Goal: Book appointment/travel/reservation

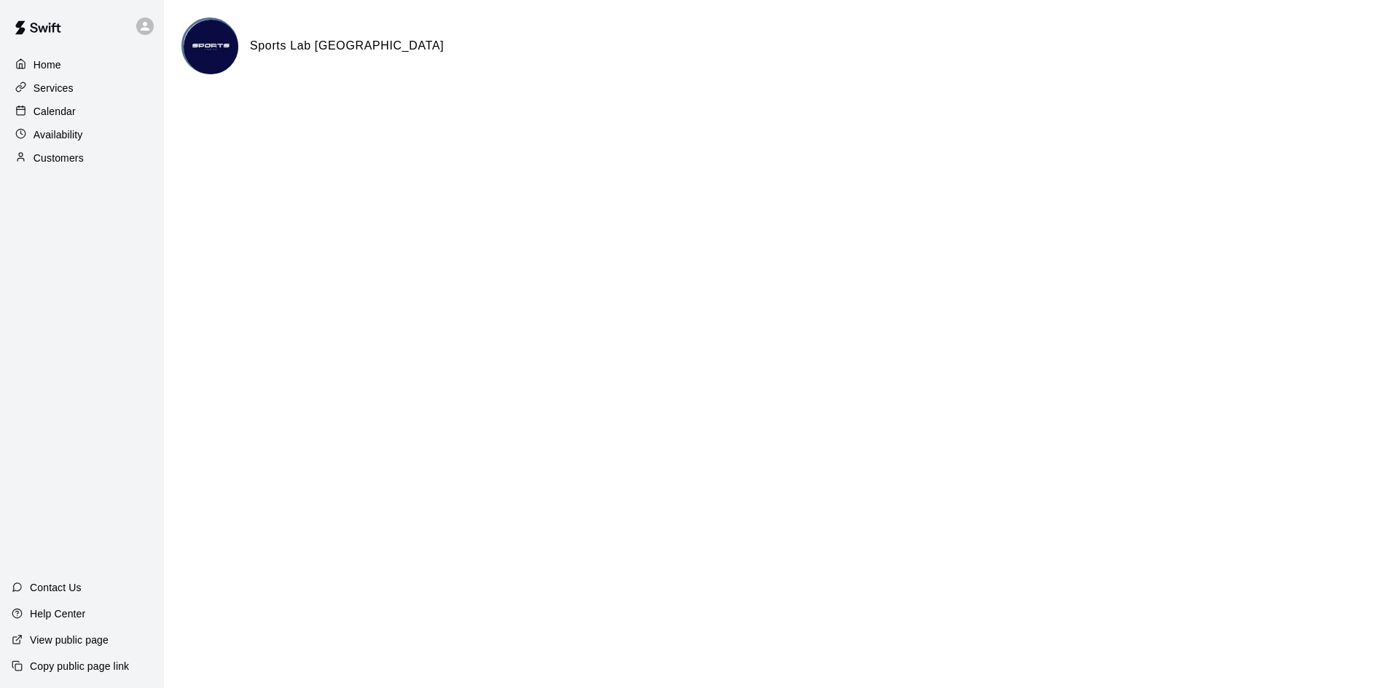
drag, startPoint x: 29, startPoint y: 110, endPoint x: 47, endPoint y: 107, distance: 17.7
click at [29, 110] on div at bounding box center [24, 112] width 18 height 14
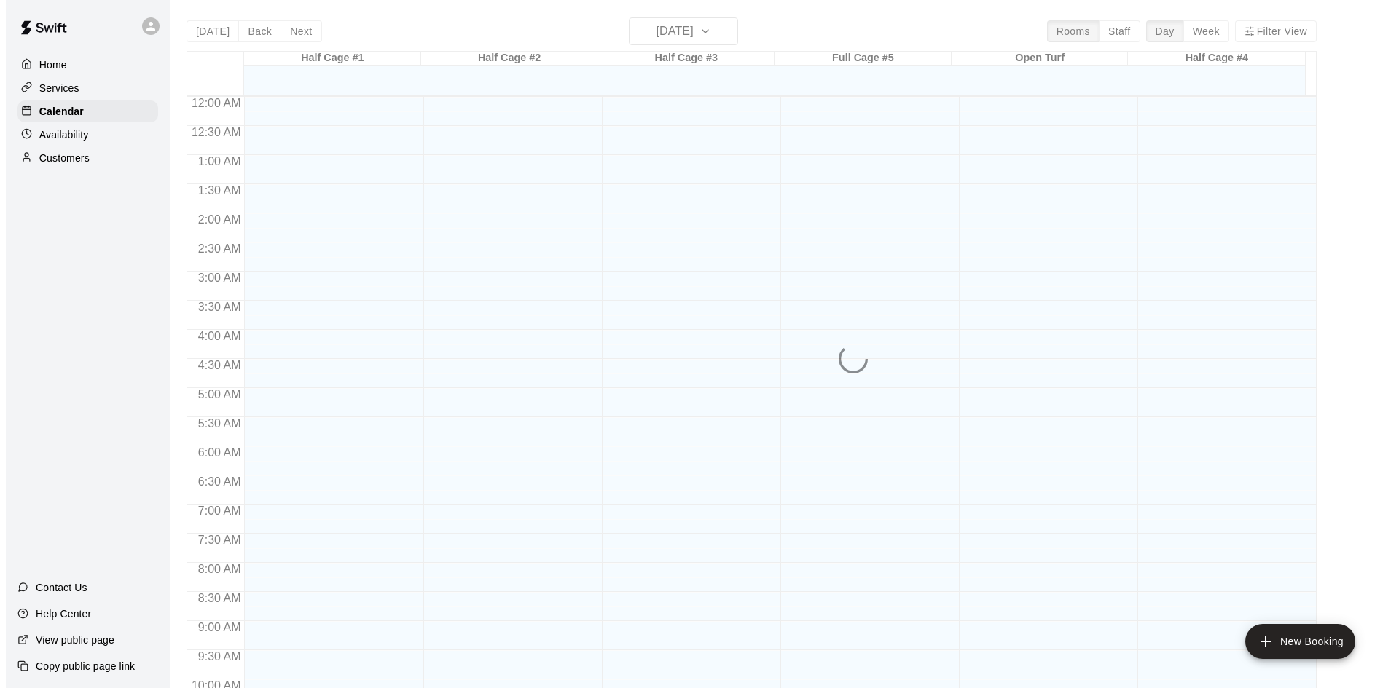
scroll to position [747, 0]
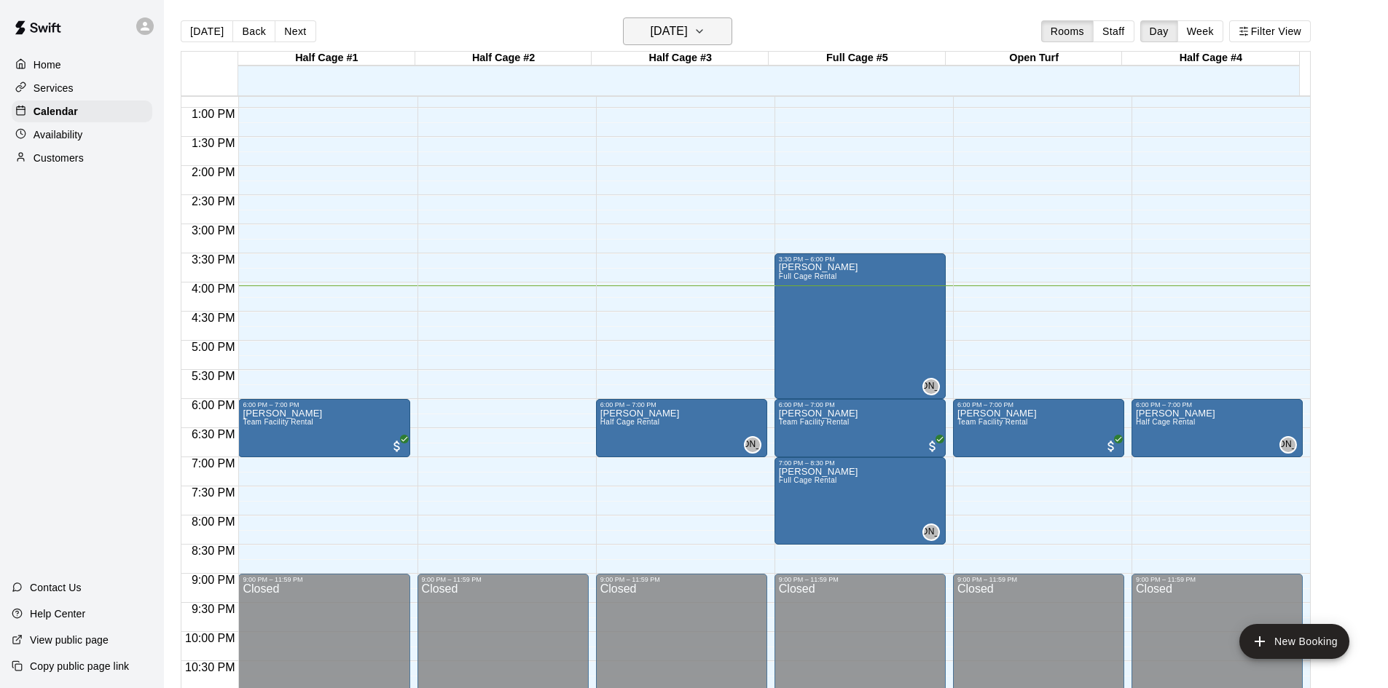
click at [688, 39] on h6 "[DATE]" at bounding box center [669, 31] width 37 height 20
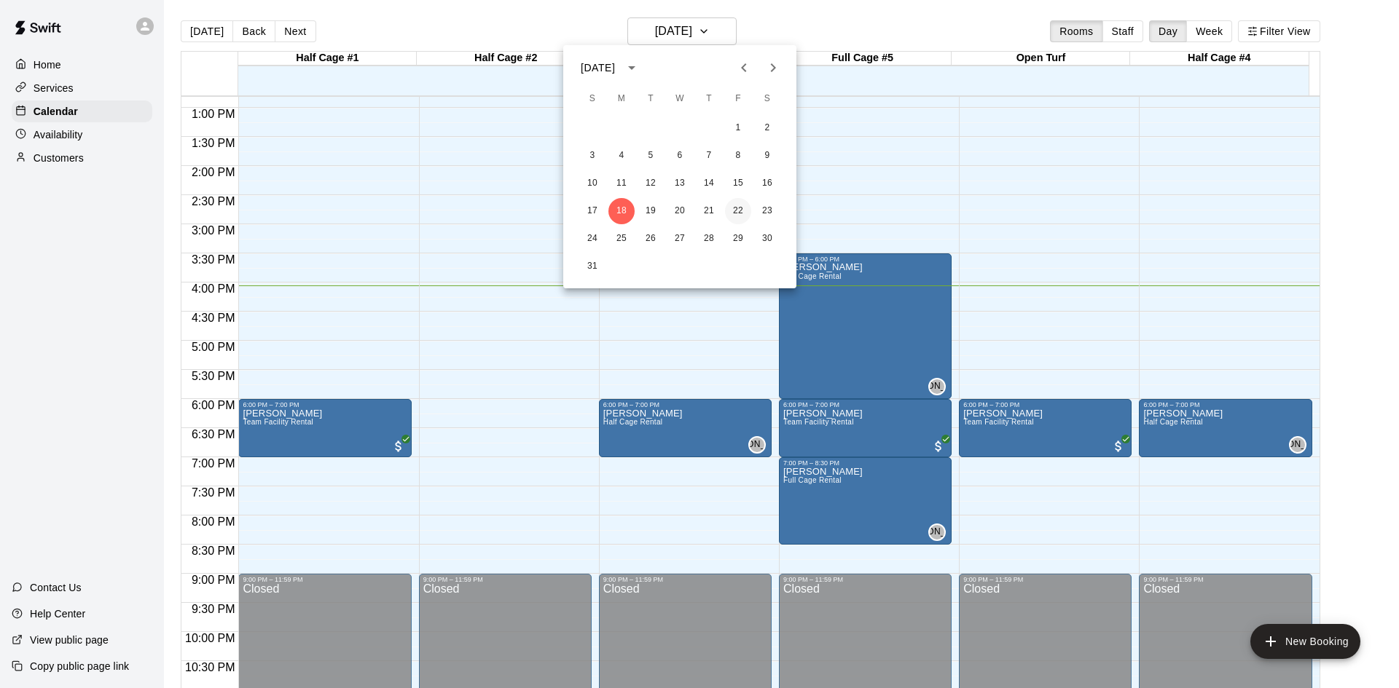
click at [744, 216] on button "22" at bounding box center [738, 211] width 26 height 26
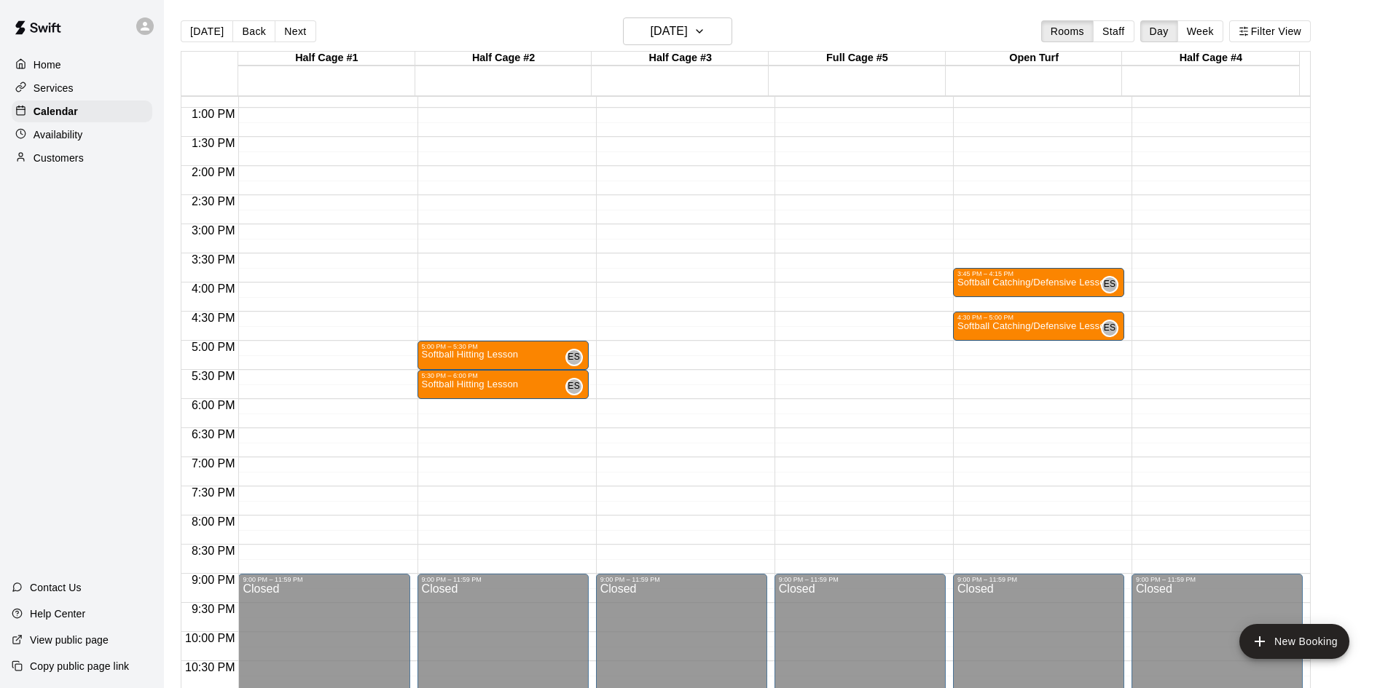
click at [460, 412] on div "12:00 AM – 12:00 PM Closed 5:00 PM – 5:30 PM Softball Hitting Lesson ES 0 5:30 …" at bounding box center [502, 49] width 171 height 1399
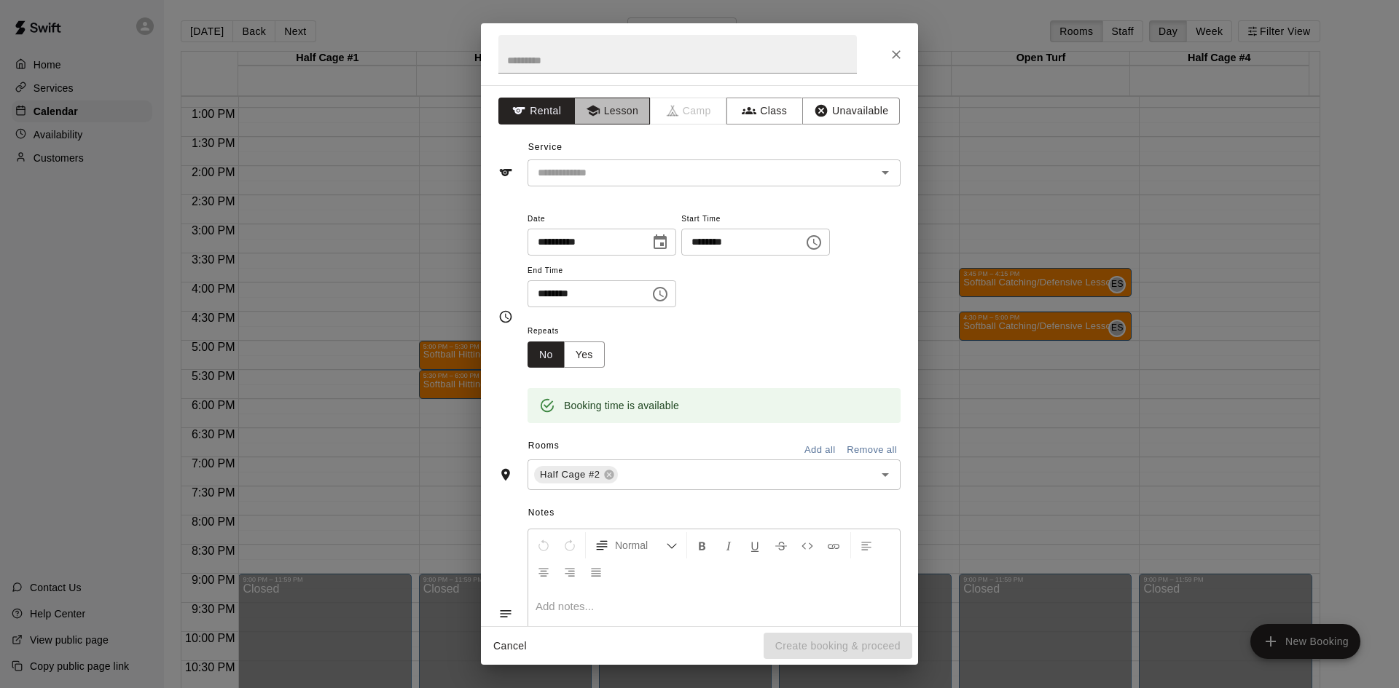
click at [616, 117] on button "Lesson" at bounding box center [612, 111] width 76 height 27
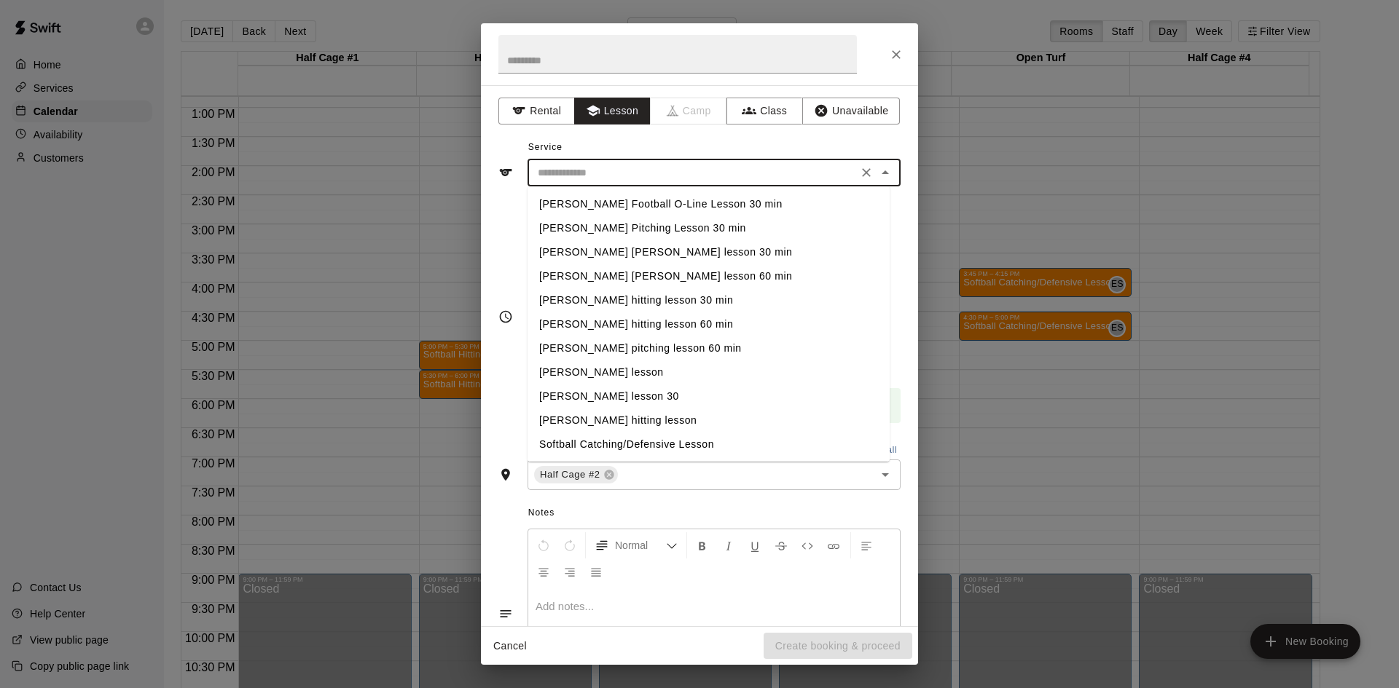
click at [612, 173] on input "text" at bounding box center [692, 173] width 321 height 18
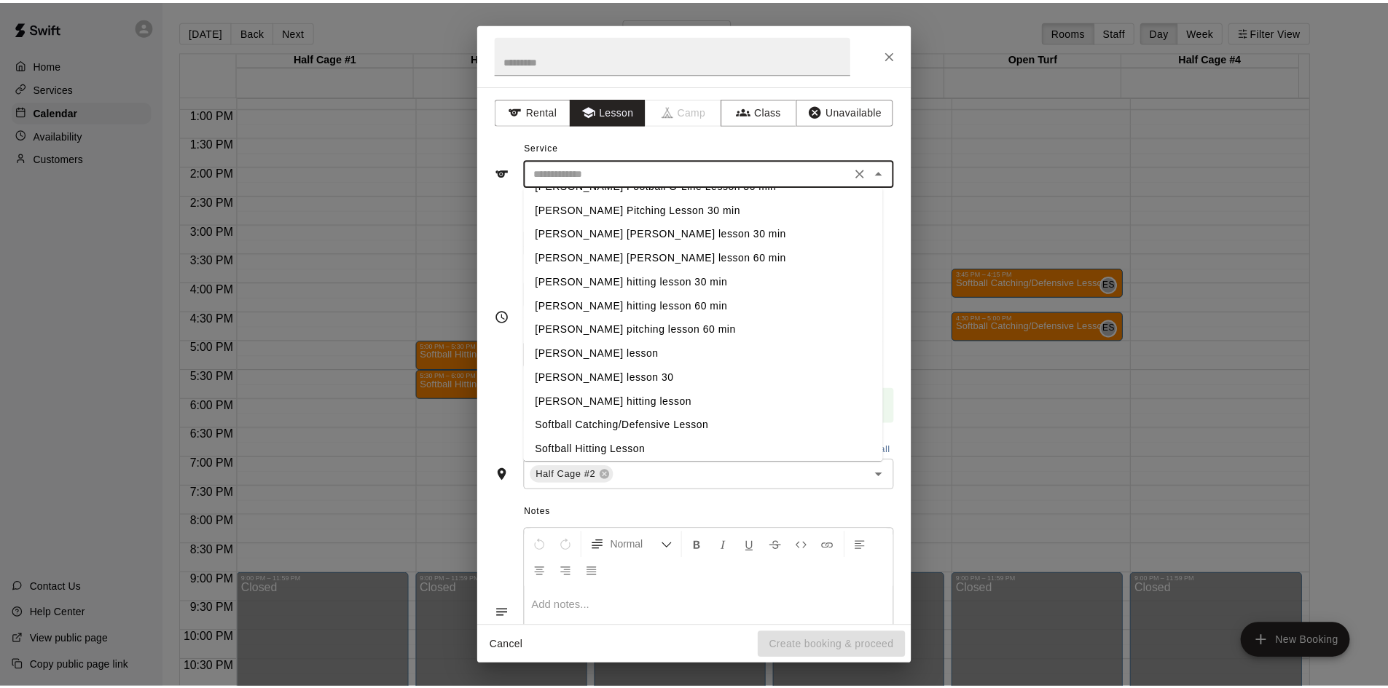
scroll to position [25, 0]
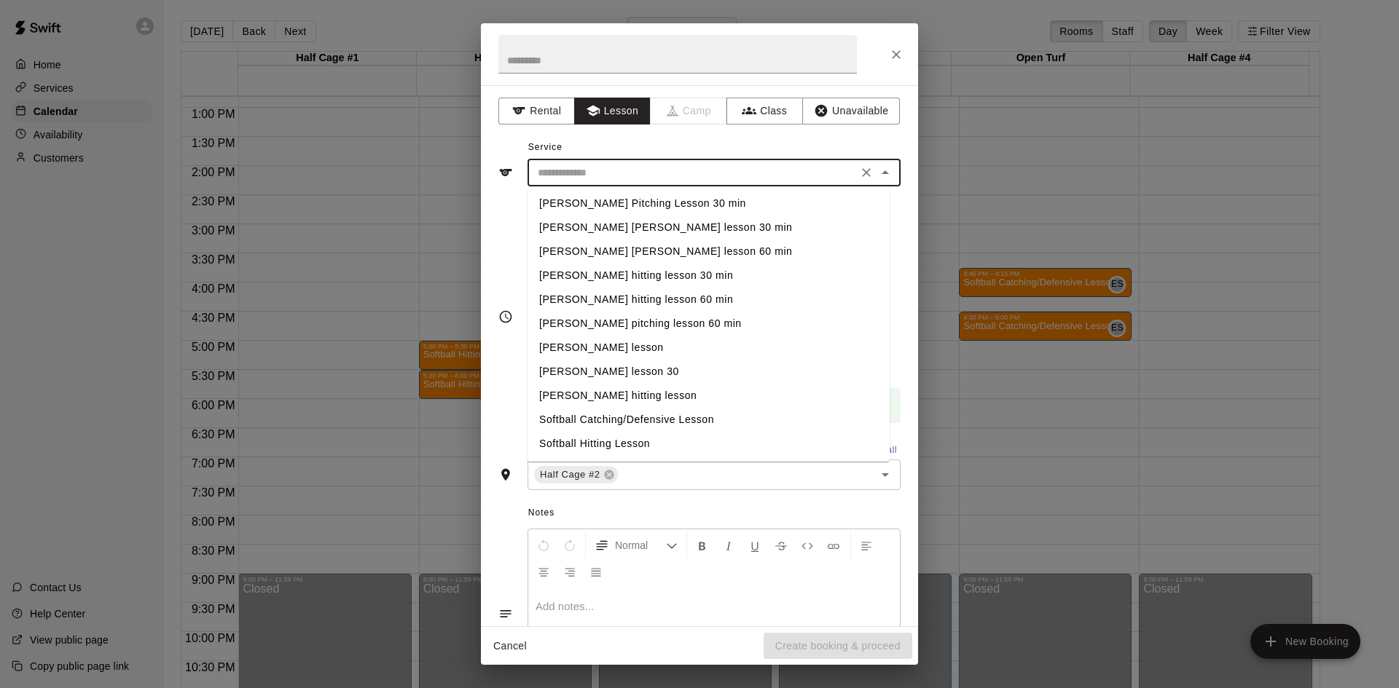
click at [610, 440] on li "Softball Hitting Lesson" at bounding box center [708, 444] width 362 height 24
type input "**********"
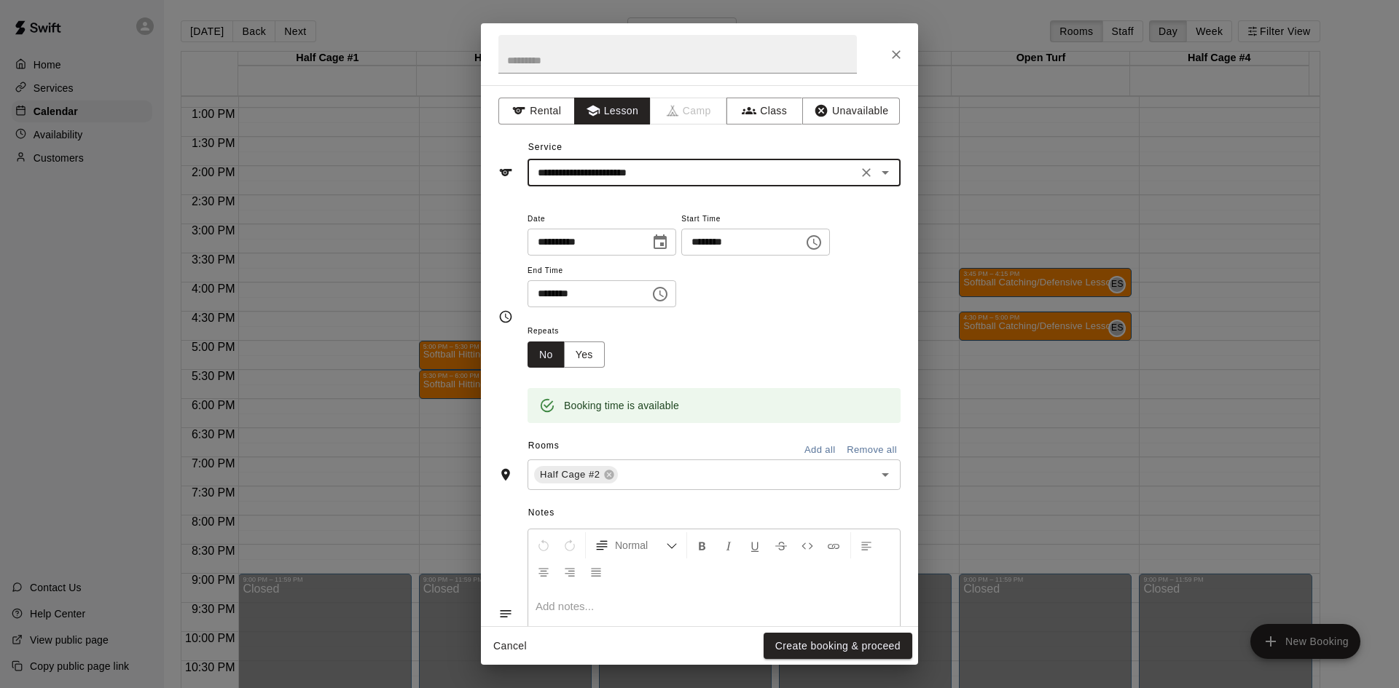
click at [830, 654] on button "Create booking & proceed" at bounding box center [837, 646] width 149 height 27
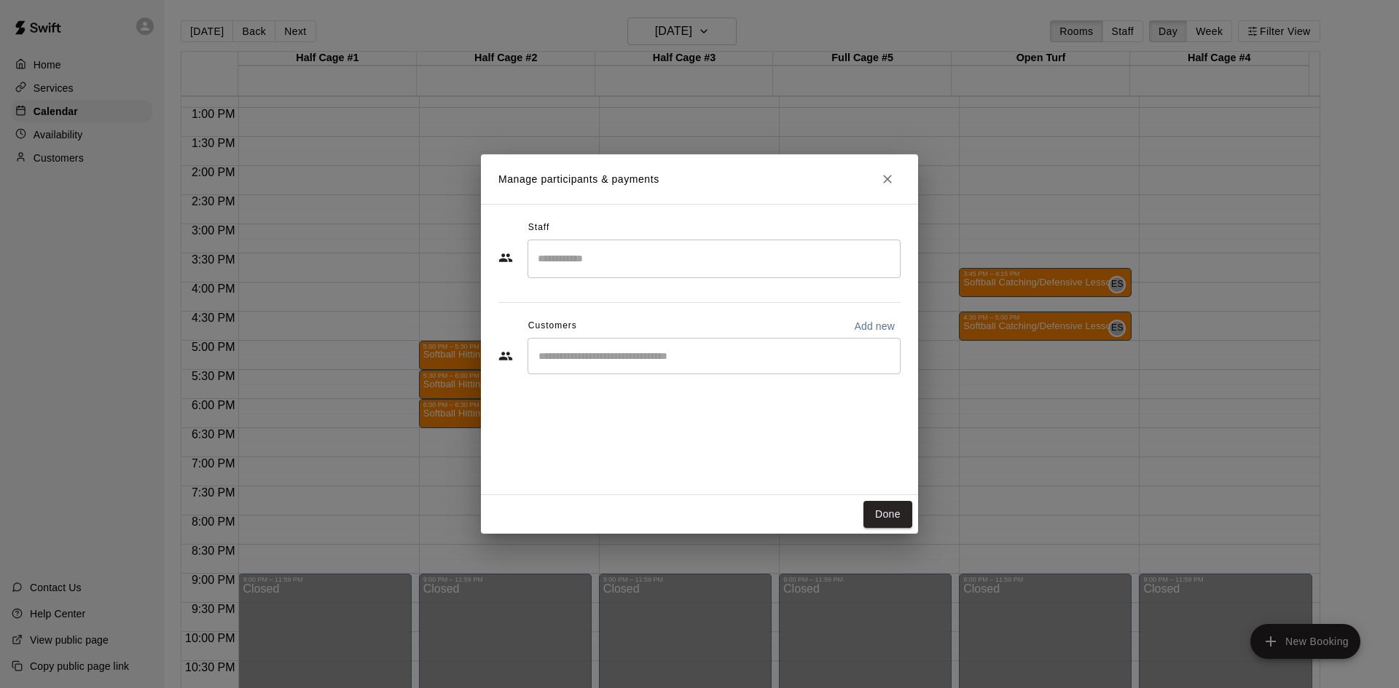
click at [593, 259] on input "Search staff" at bounding box center [714, 258] width 360 height 25
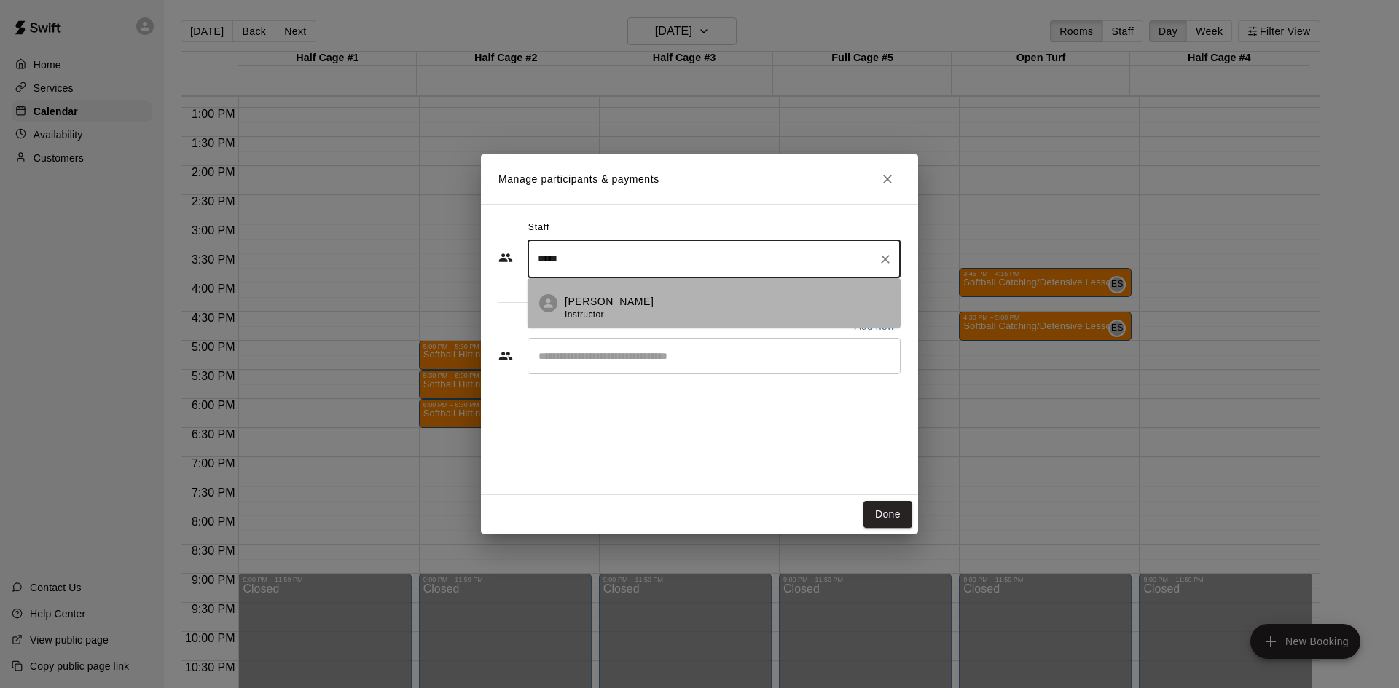
click at [597, 307] on div "[PERSON_NAME] Instructor" at bounding box center [609, 308] width 89 height 28
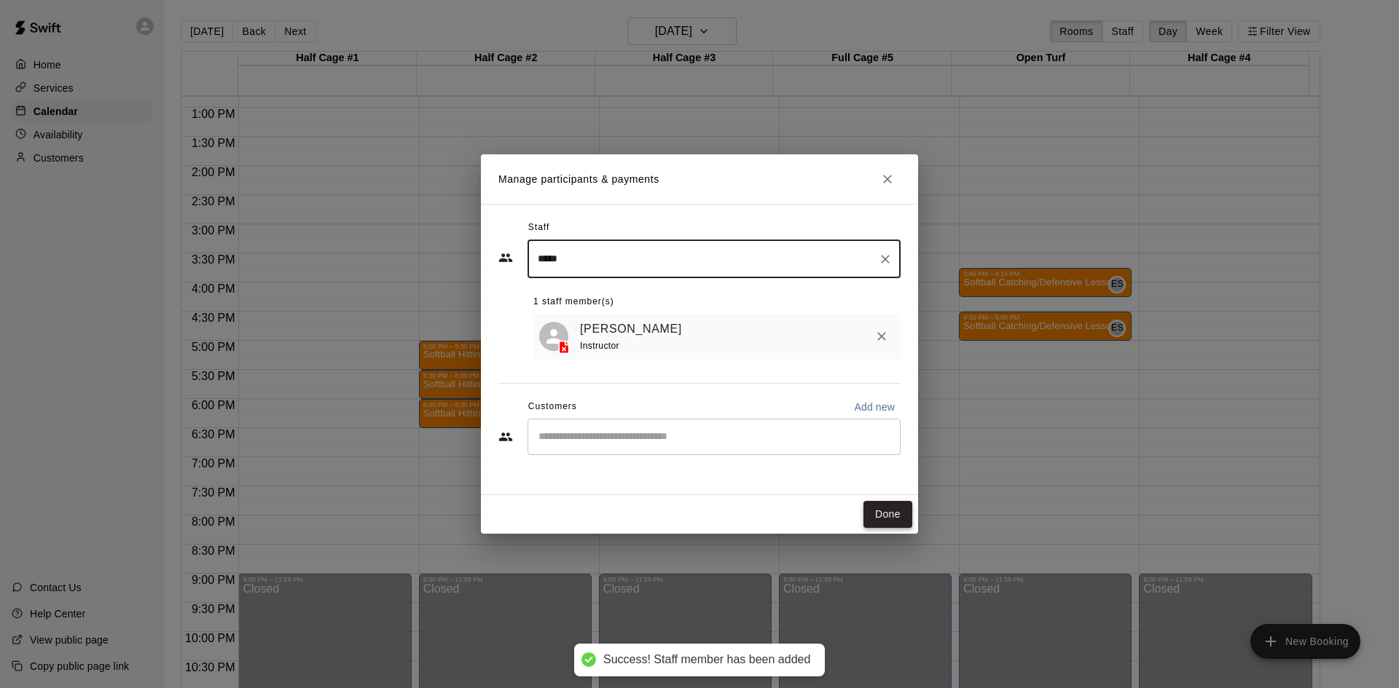
type input "*****"
click at [900, 514] on button "Done" at bounding box center [887, 514] width 49 height 27
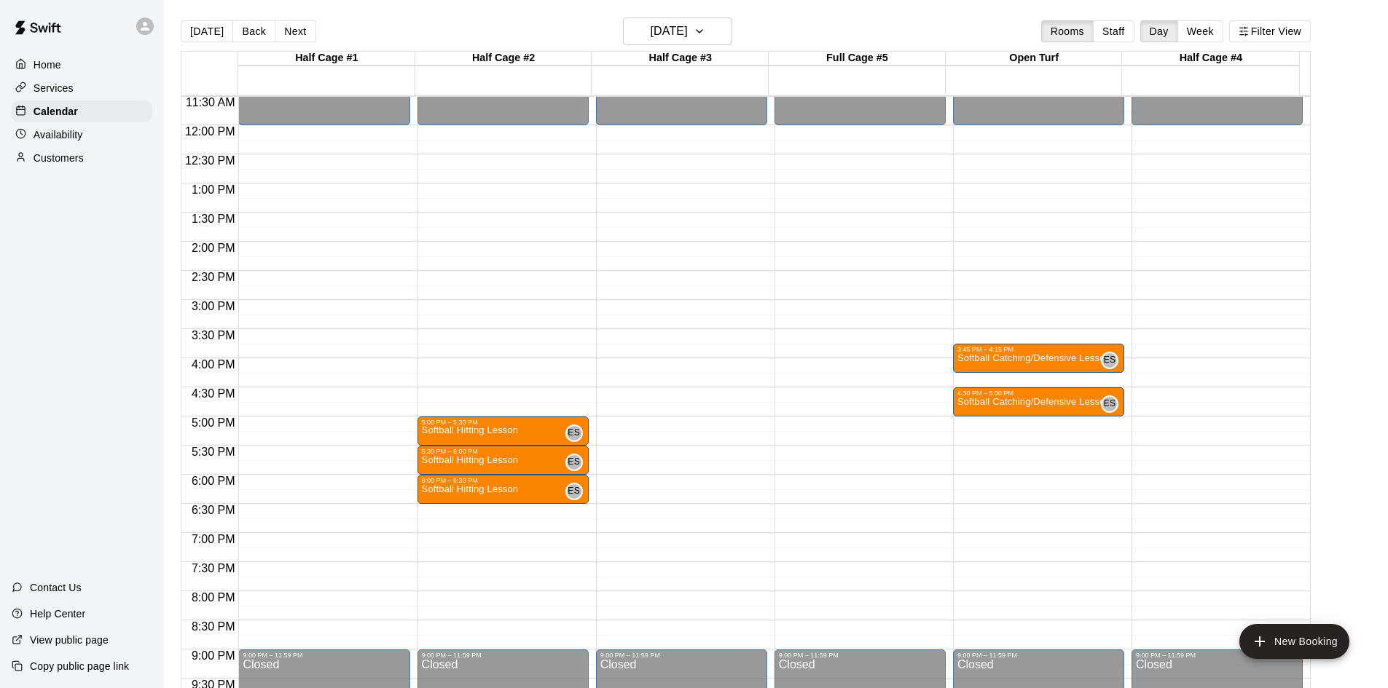
scroll to position [674, 0]
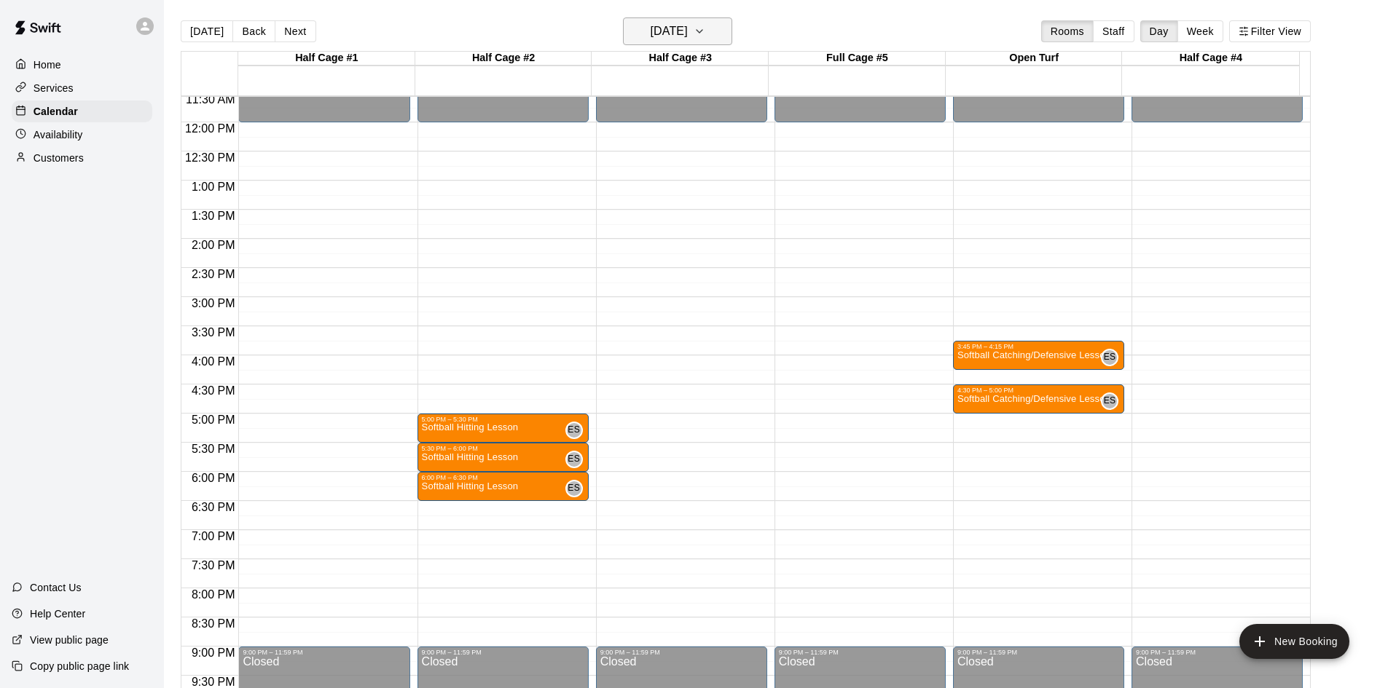
click at [683, 31] on h6 "[DATE]" at bounding box center [669, 31] width 37 height 20
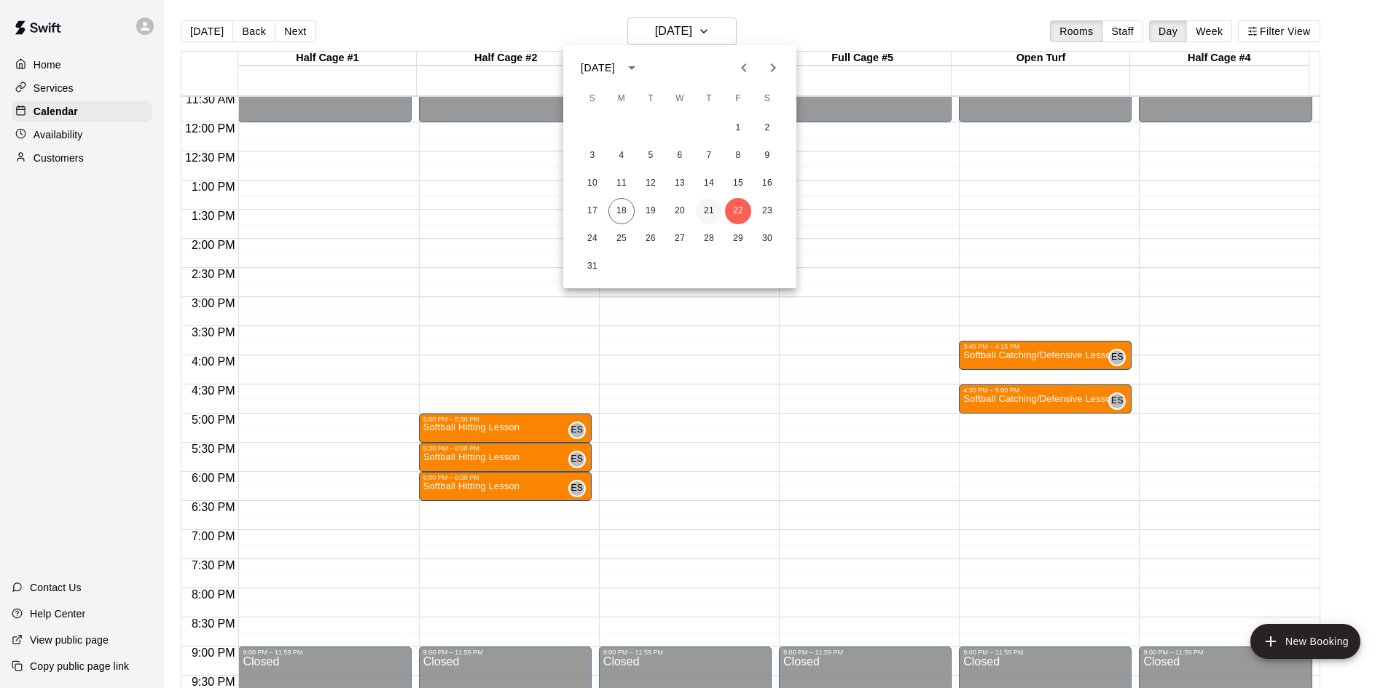
click at [714, 211] on button "21" at bounding box center [709, 211] width 26 height 26
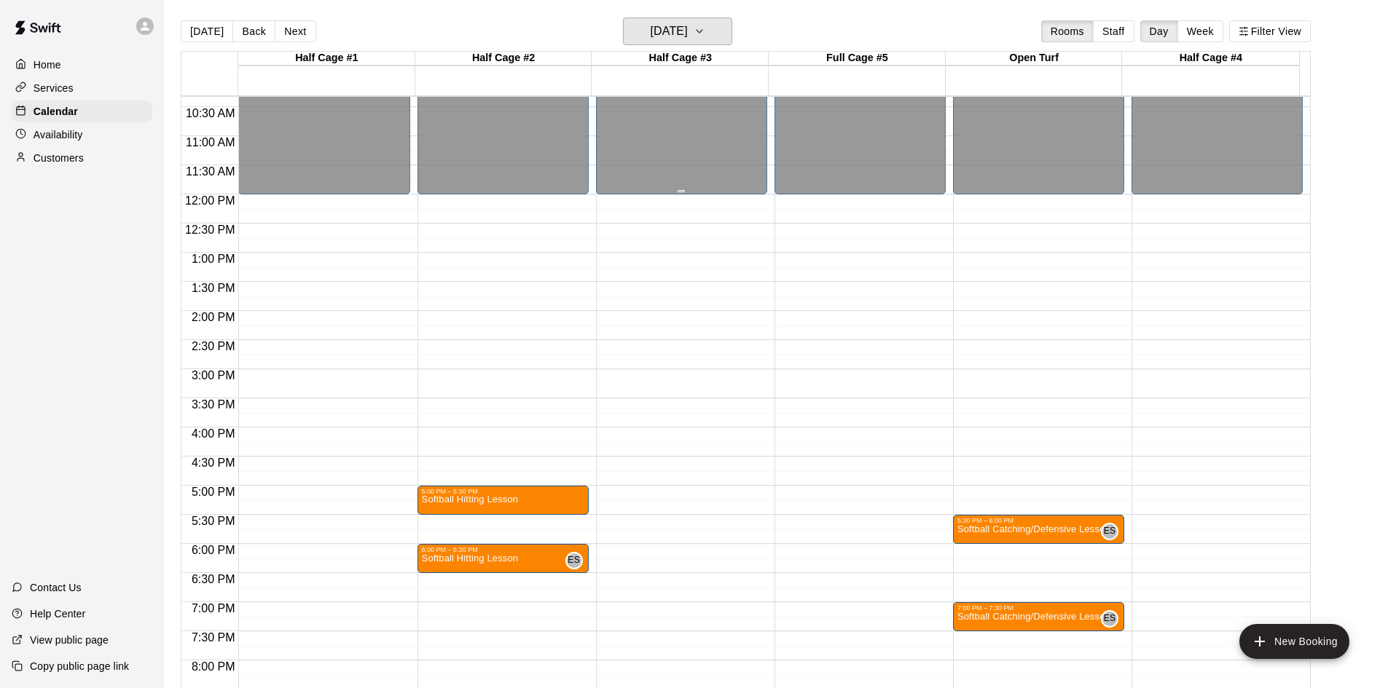
scroll to position [601, 0]
click at [688, 36] on h6 "[DATE]" at bounding box center [669, 31] width 37 height 20
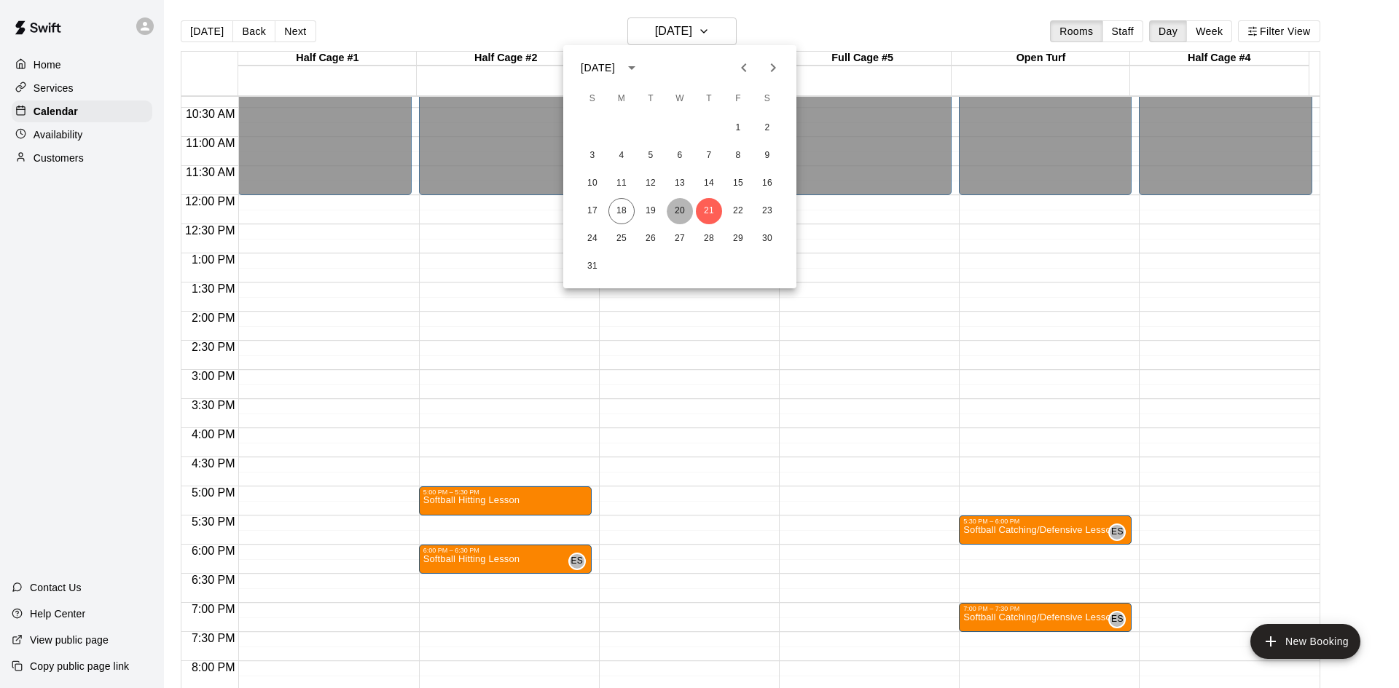
click at [683, 209] on button "20" at bounding box center [680, 211] width 26 height 26
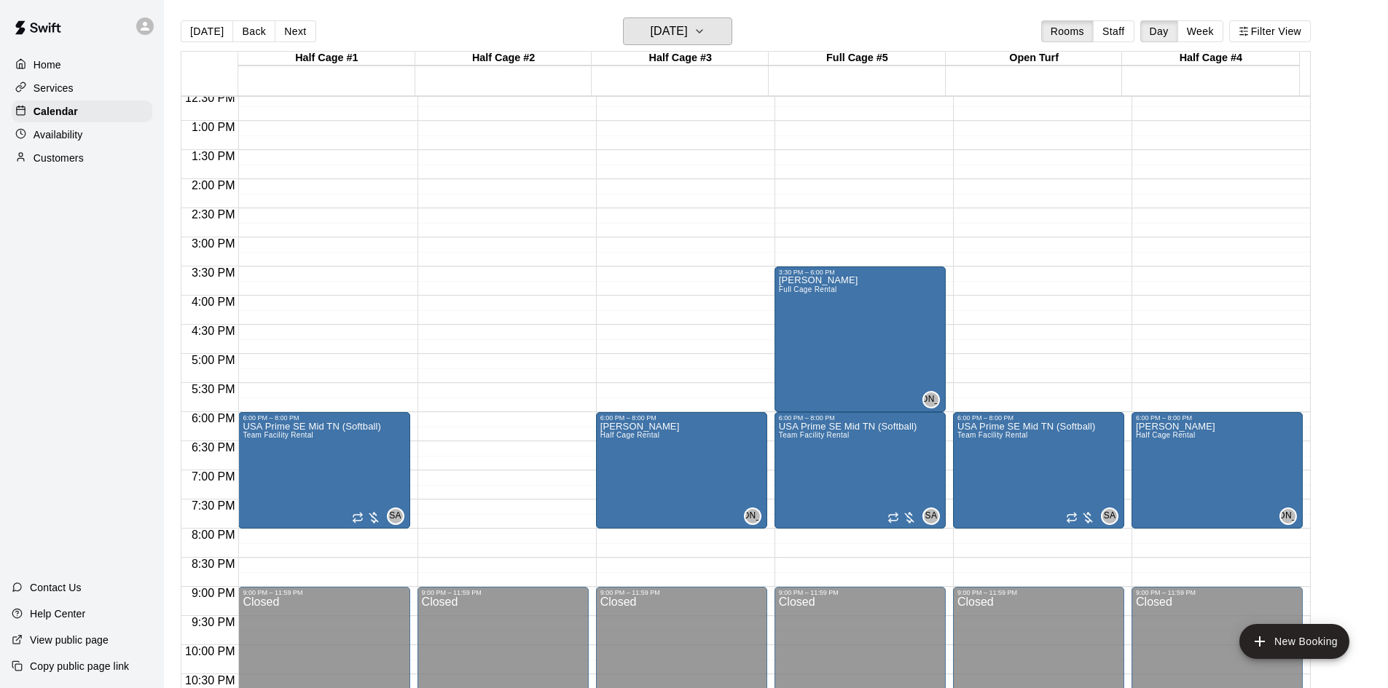
scroll to position [792, 0]
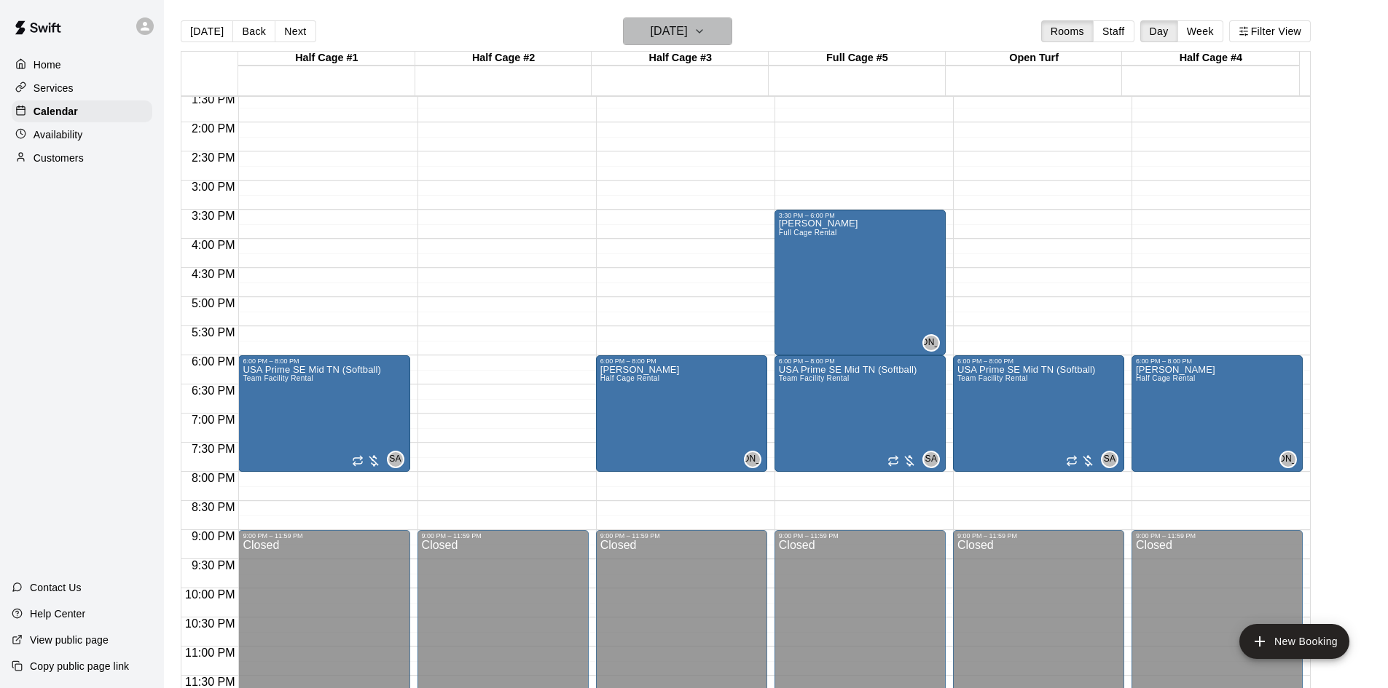
click at [688, 28] on h6 "[DATE]" at bounding box center [669, 31] width 37 height 20
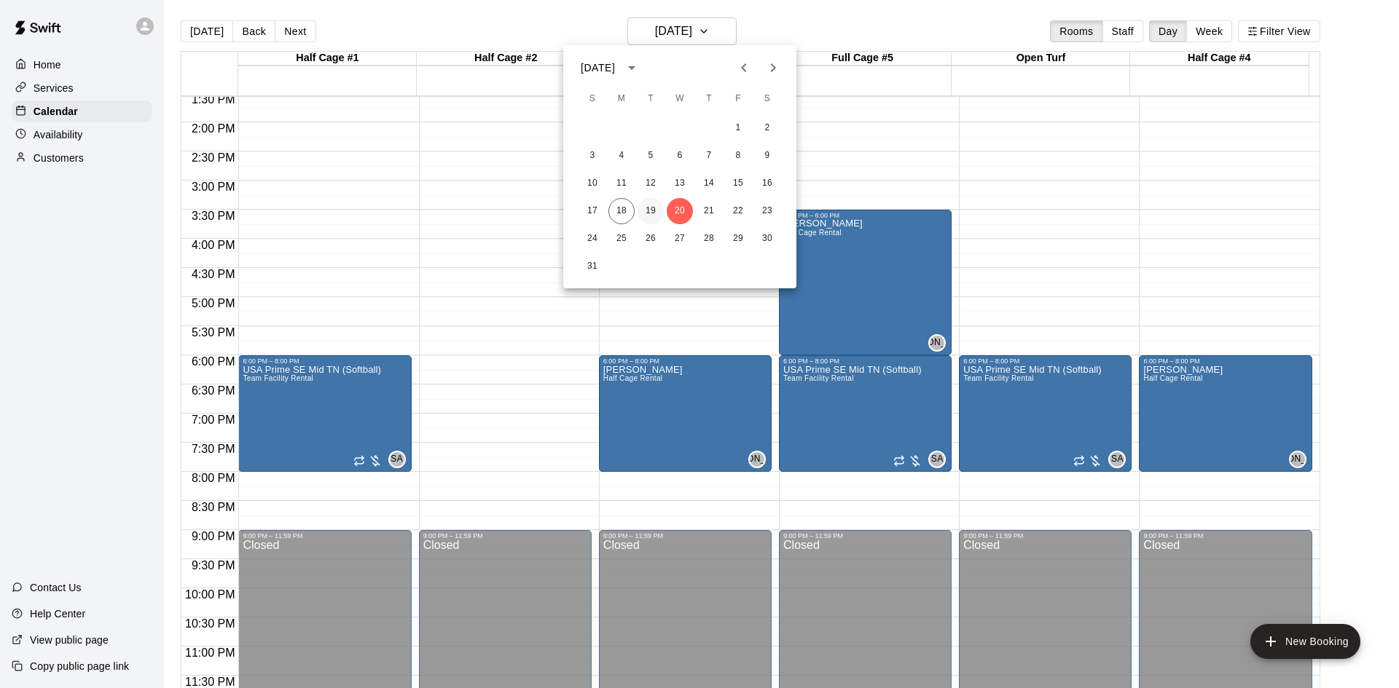
click at [656, 207] on button "19" at bounding box center [650, 211] width 26 height 26
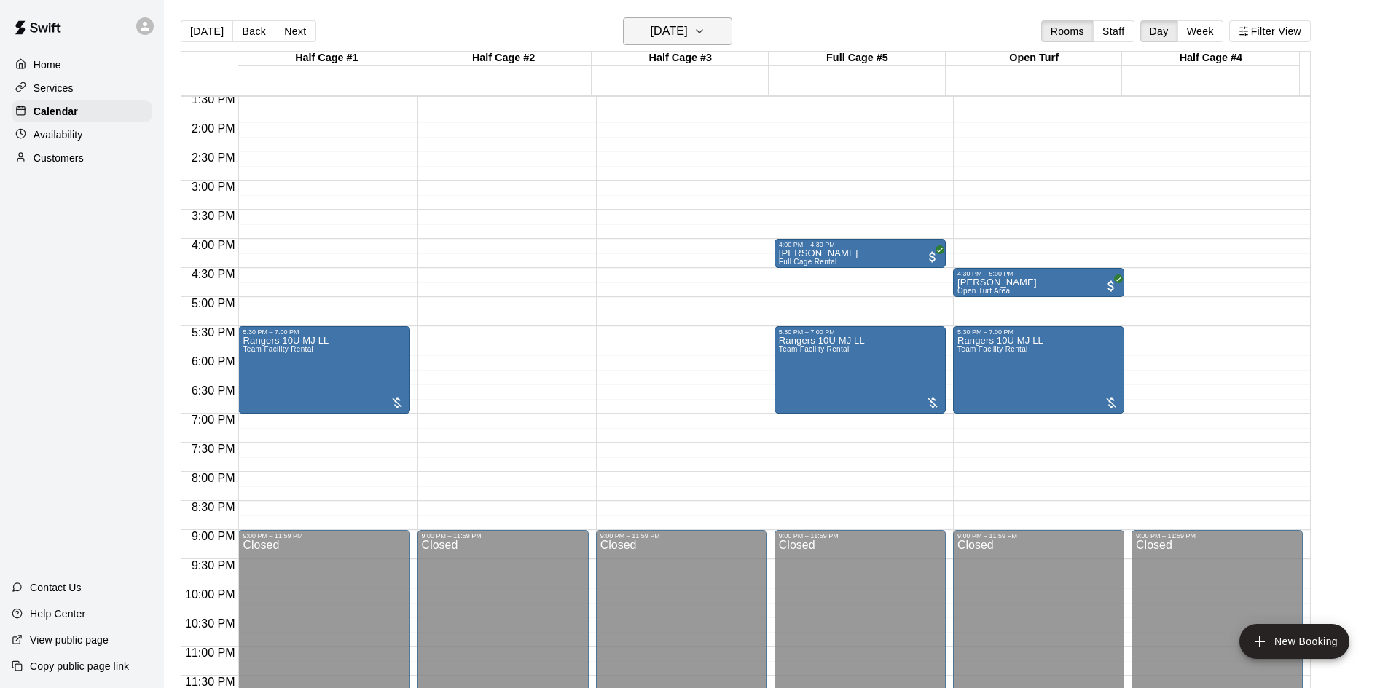
click at [688, 38] on h6 "[DATE]" at bounding box center [669, 31] width 37 height 20
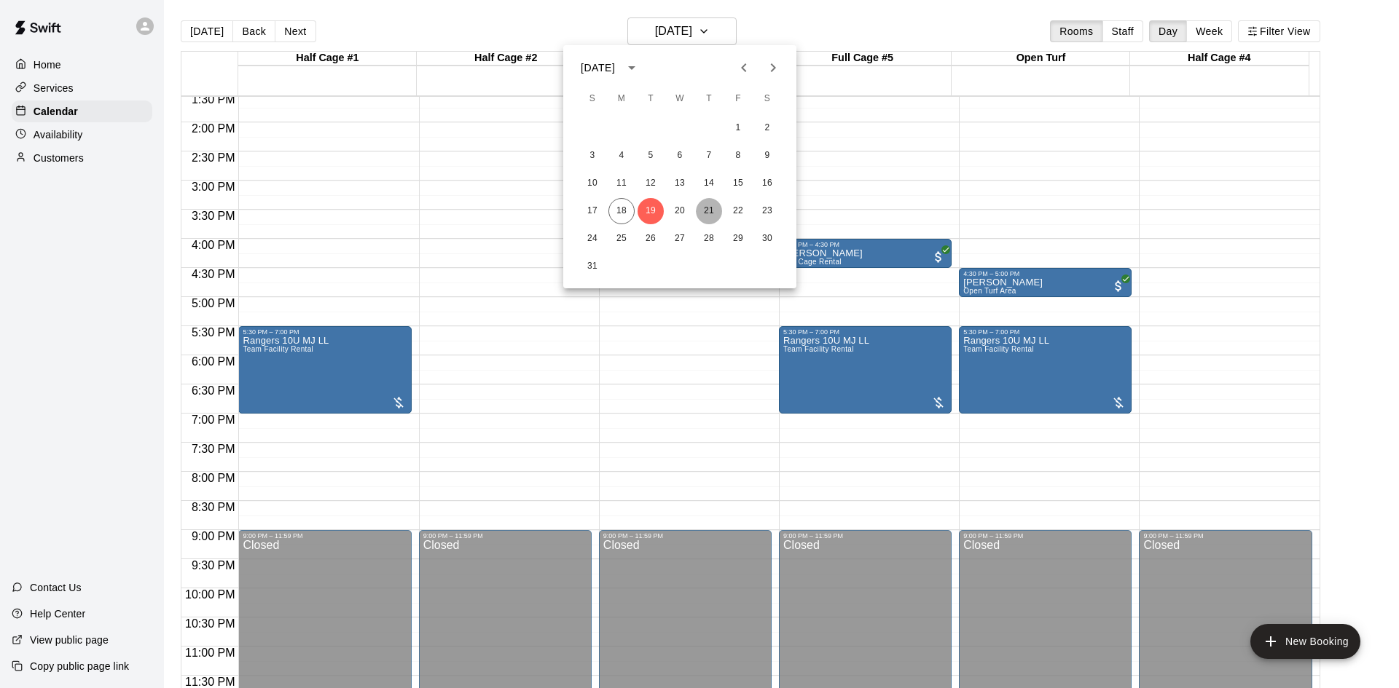
click at [705, 220] on button "21" at bounding box center [709, 211] width 26 height 26
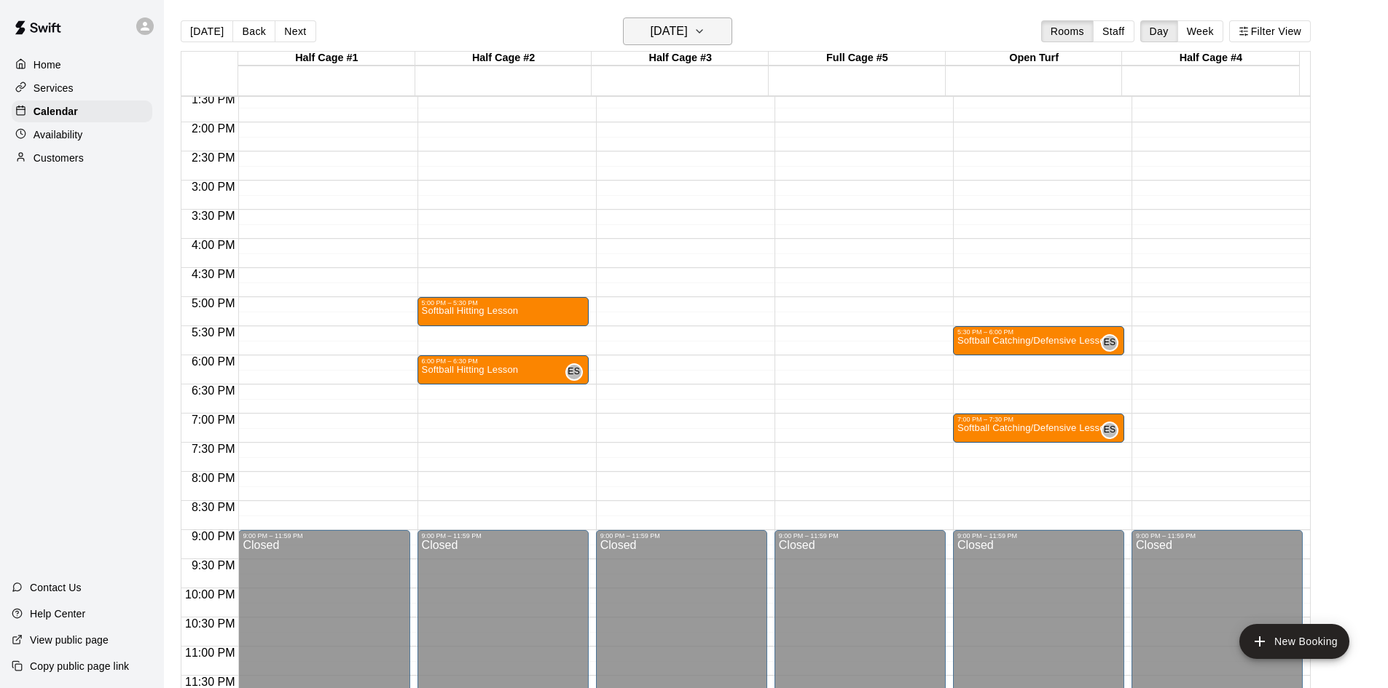
click at [688, 35] on h6 "[DATE]" at bounding box center [669, 31] width 37 height 20
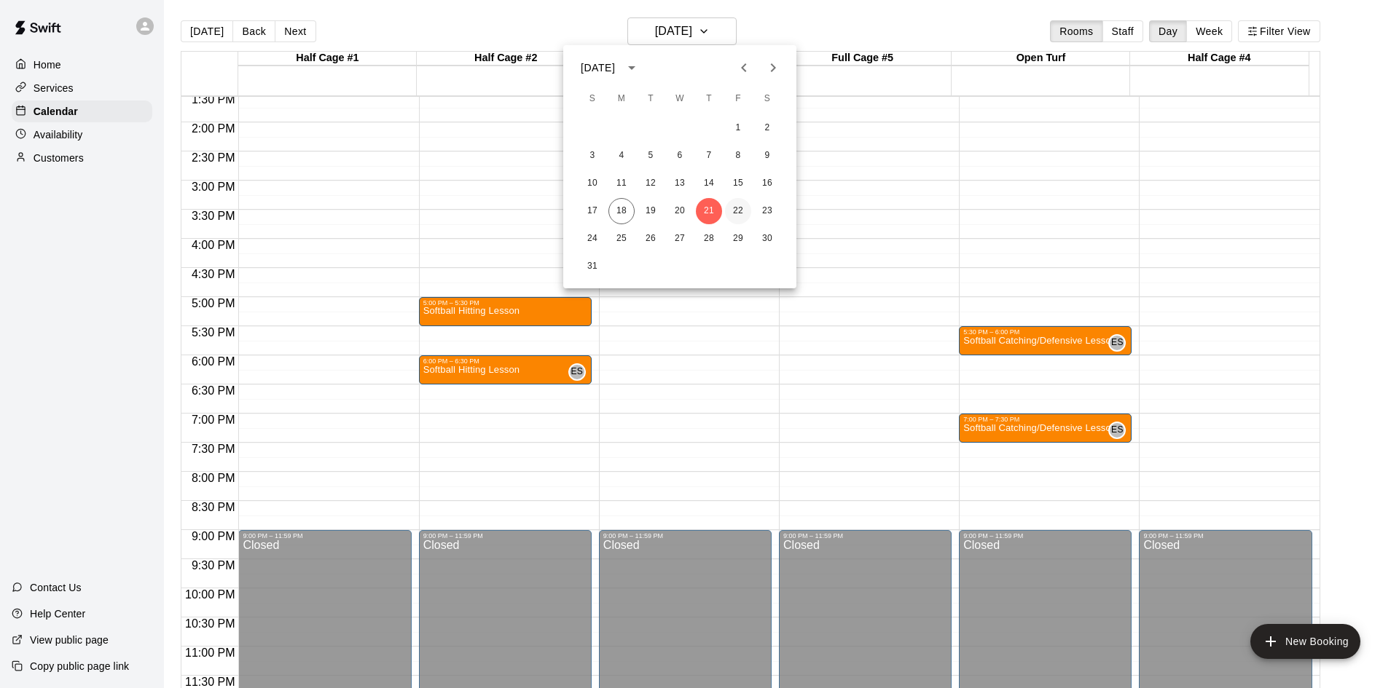
click at [734, 210] on button "22" at bounding box center [738, 211] width 26 height 26
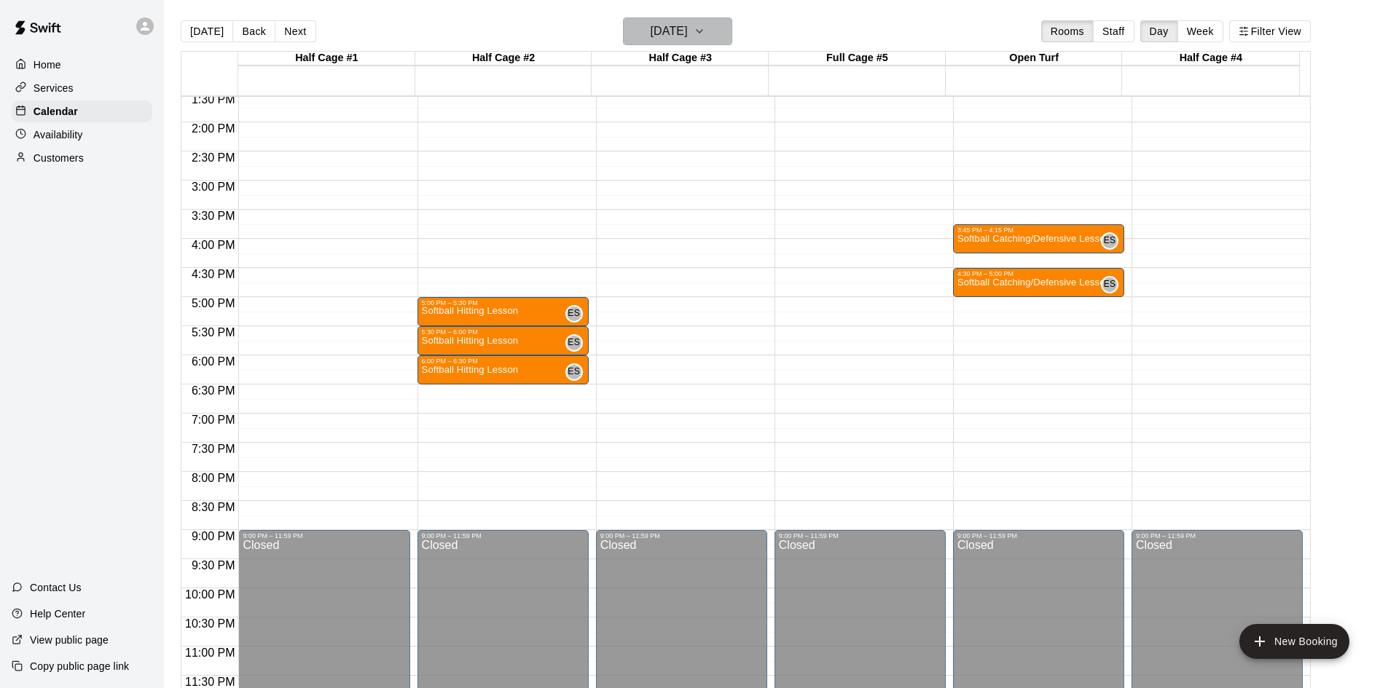
click at [678, 37] on h6 "[DATE]" at bounding box center [669, 31] width 37 height 20
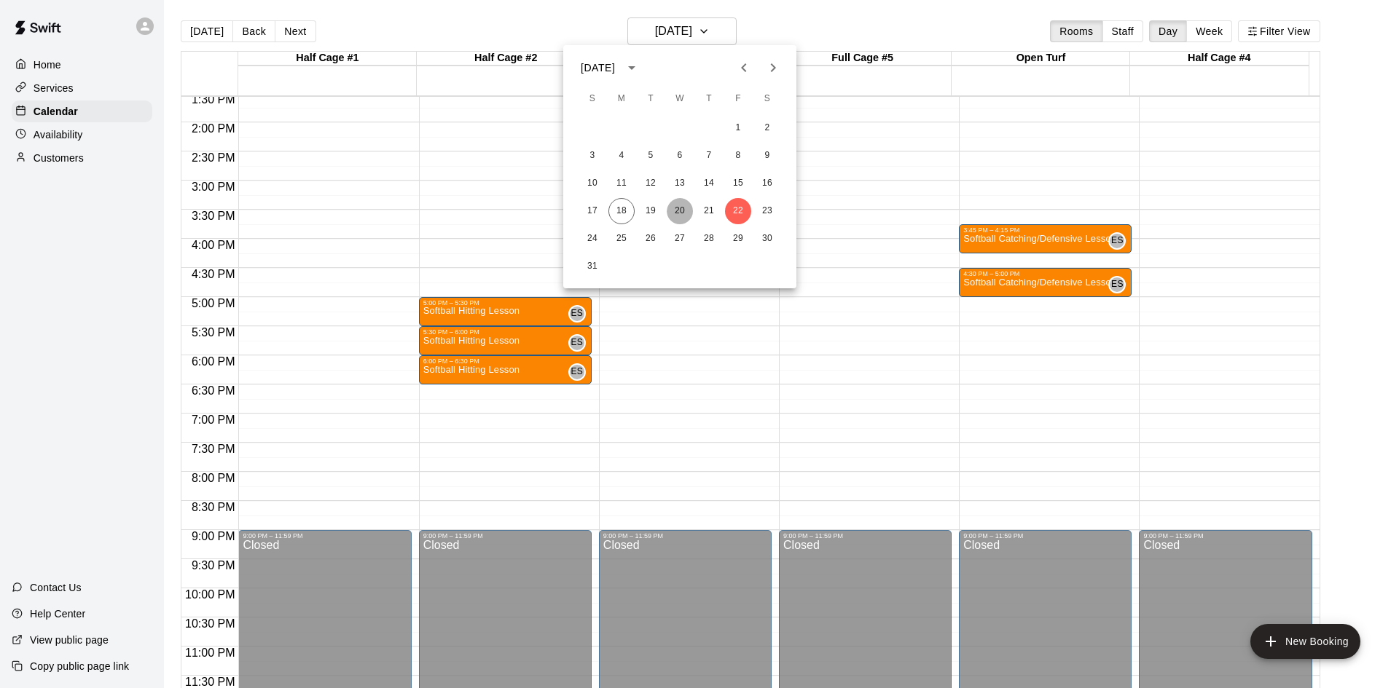
click at [681, 205] on button "20" at bounding box center [680, 211] width 26 height 26
